Goal: Task Accomplishment & Management: Manage account settings

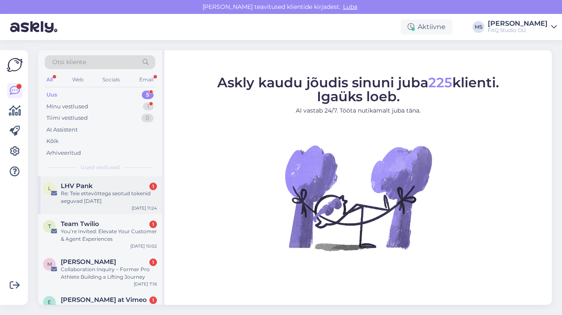
click at [92, 188] on span "LHV Pank" at bounding box center [77, 186] width 32 height 8
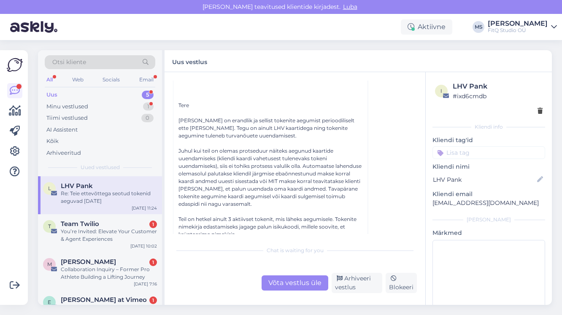
scroll to position [133, 0]
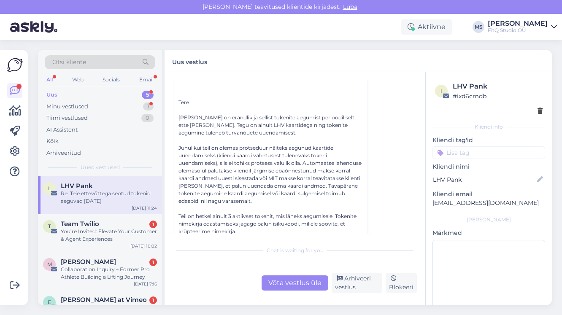
drag, startPoint x: 206, startPoint y: 171, endPoint x: 292, endPoint y: 171, distance: 86.1
click at [292, 171] on div "Tere Antud olukord on erandlik ja sellist tokenite aegumist perioodiliselt ette…" at bounding box center [271, 206] width 184 height 214
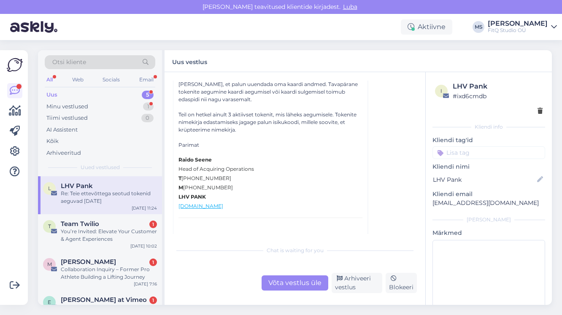
scroll to position [244, 0]
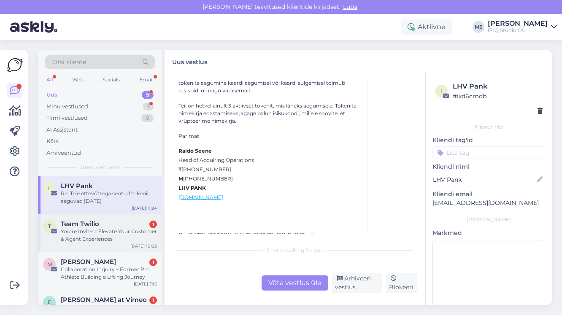
click at [92, 233] on div "You’re Invited: Elevate Your Customer & Agent Experiences" at bounding box center [109, 235] width 96 height 15
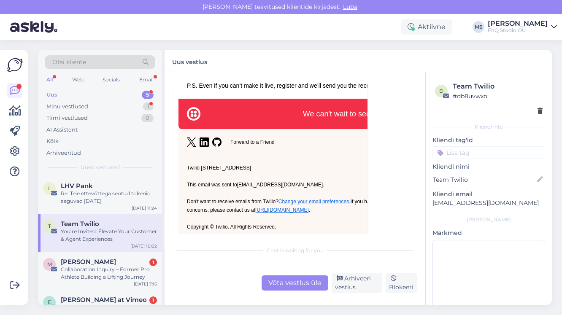
scroll to position [1173, 0]
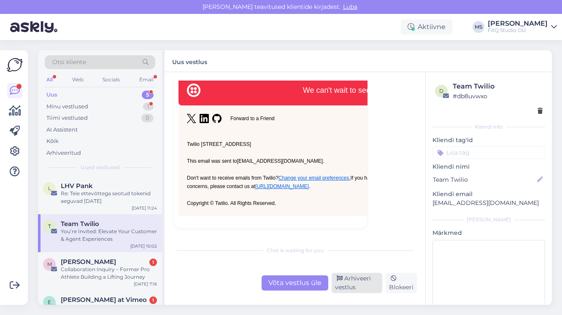
click at [343, 281] on div "Arhiveeri vestlus" at bounding box center [357, 283] width 51 height 20
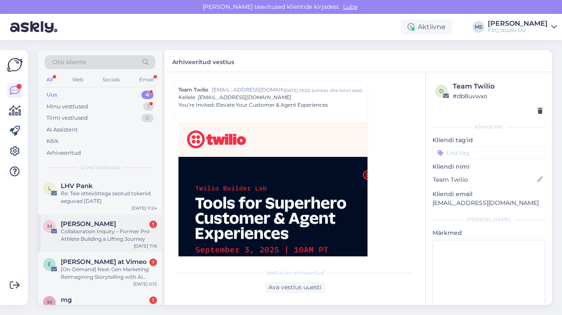
click at [93, 236] on div "Collaboration Inquiry – Former Pro Athlete Building a Lifting Journey" at bounding box center [109, 235] width 96 height 15
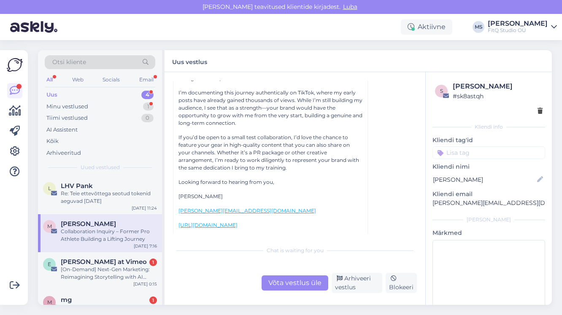
scroll to position [135, 0]
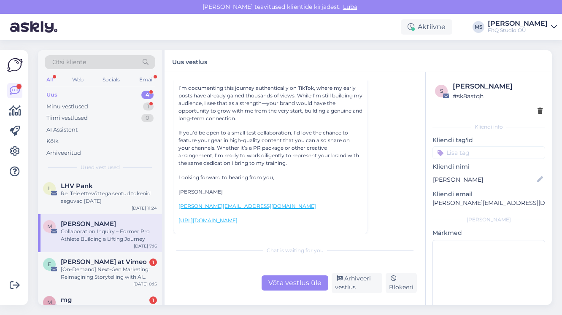
click at [238, 217] on link "[URL][DOMAIN_NAME]" at bounding box center [208, 220] width 59 height 6
click at [356, 283] on div "Arhiveeri vestlus" at bounding box center [357, 283] width 51 height 20
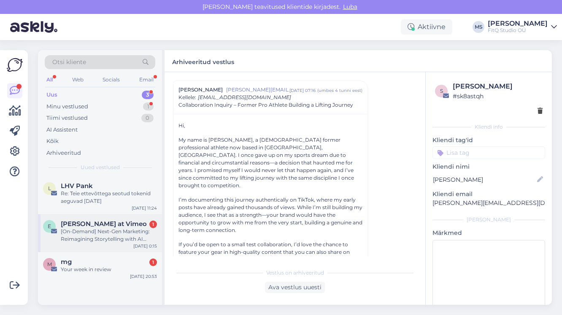
click at [109, 235] on div "[On-Demand] Next-Gen Marketing: Reimagining Storytelling with AI Video" at bounding box center [109, 235] width 96 height 15
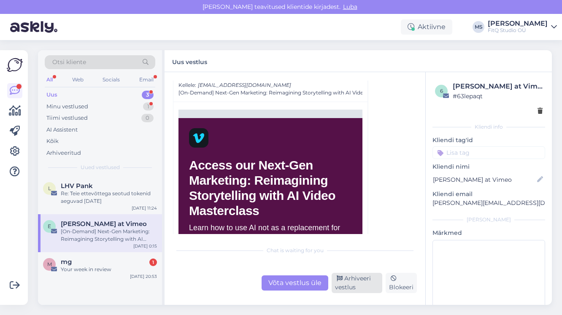
click at [340, 283] on div "Arhiveeri vestlus" at bounding box center [357, 283] width 51 height 20
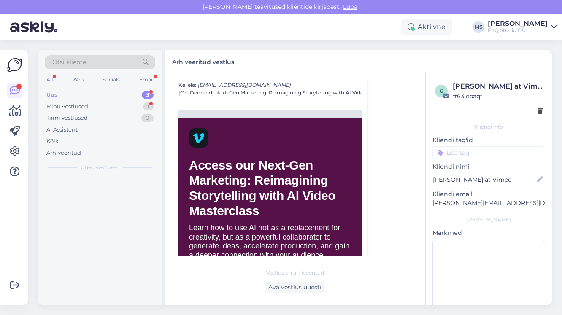
scroll to position [459, 0]
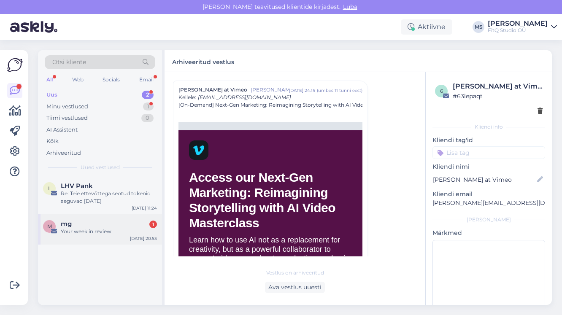
click at [103, 229] on div "Your week in review" at bounding box center [109, 232] width 96 height 8
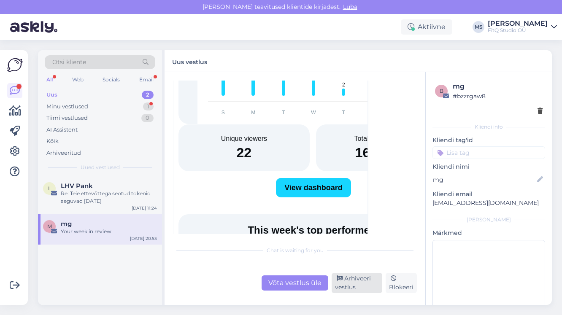
click at [363, 285] on div "Arhiveeri vestlus" at bounding box center [357, 283] width 51 height 20
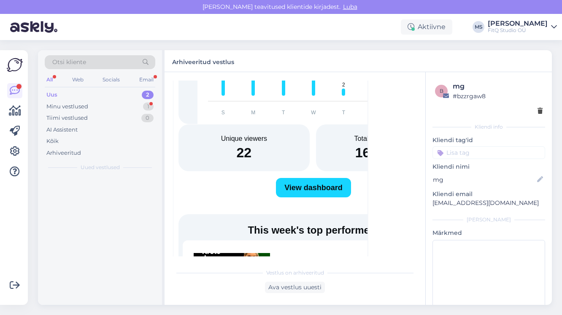
scroll to position [1112, 0]
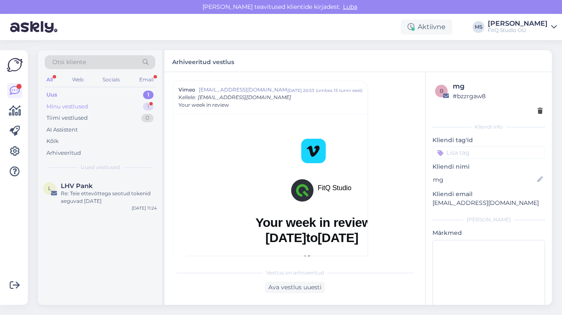
click at [83, 108] on div "Minu vestlused" at bounding box center [67, 107] width 42 height 8
click at [82, 186] on span "[PERSON_NAME]" at bounding box center [88, 186] width 55 height 8
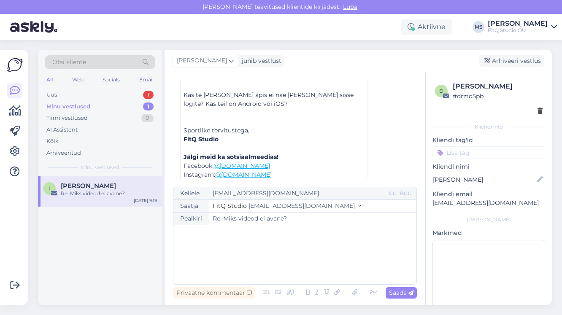
scroll to position [325, 0]
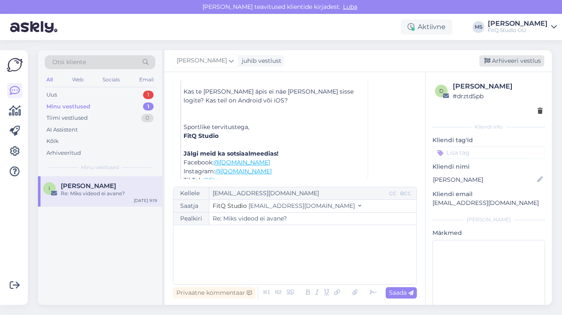
click at [510, 60] on div "Arhiveeri vestlus" at bounding box center [512, 60] width 65 height 11
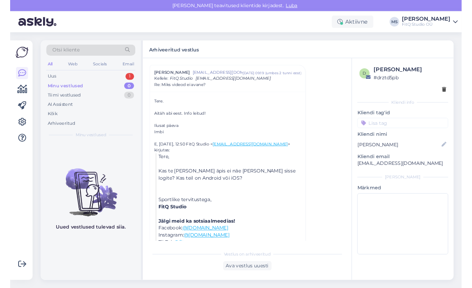
scroll to position [204, 0]
